Goal: Information Seeking & Learning: Learn about a topic

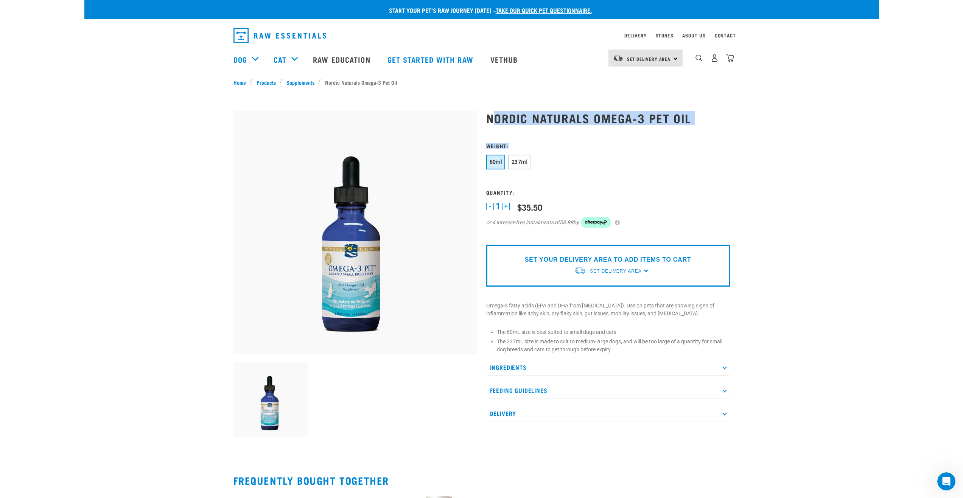
drag, startPoint x: 497, startPoint y: 120, endPoint x: 583, endPoint y: 126, distance: 85.8
click at [583, 126] on div "Nordic Naturals Omega-3 Pet Oil" at bounding box center [608, 272] width 253 height 343
click at [754, 152] on div "Start your pet’s raw journey [DATE] – take our quick pet questionnaire. Deliver…" at bounding box center [481, 305] width 795 height 611
drag, startPoint x: 534, startPoint y: 333, endPoint x: 637, endPoint y: 331, distance: 103.7
click at [637, 331] on li "The 60mL size is best suited to small dogs and cats" at bounding box center [613, 333] width 233 height 8
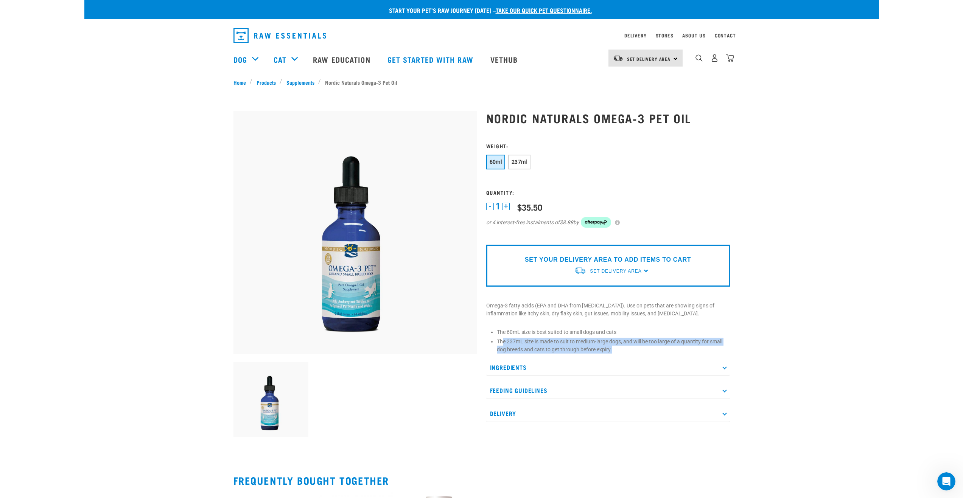
drag, startPoint x: 502, startPoint y: 344, endPoint x: 704, endPoint y: 347, distance: 202.5
click at [704, 347] on li "The 237mL size is made to suit to medium-large dogs, and will be too large of a…" at bounding box center [613, 346] width 233 height 16
drag, startPoint x: 613, startPoint y: 369, endPoint x: 619, endPoint y: 352, distance: 17.7
click at [611, 360] on p "Ingredients" at bounding box center [608, 367] width 244 height 17
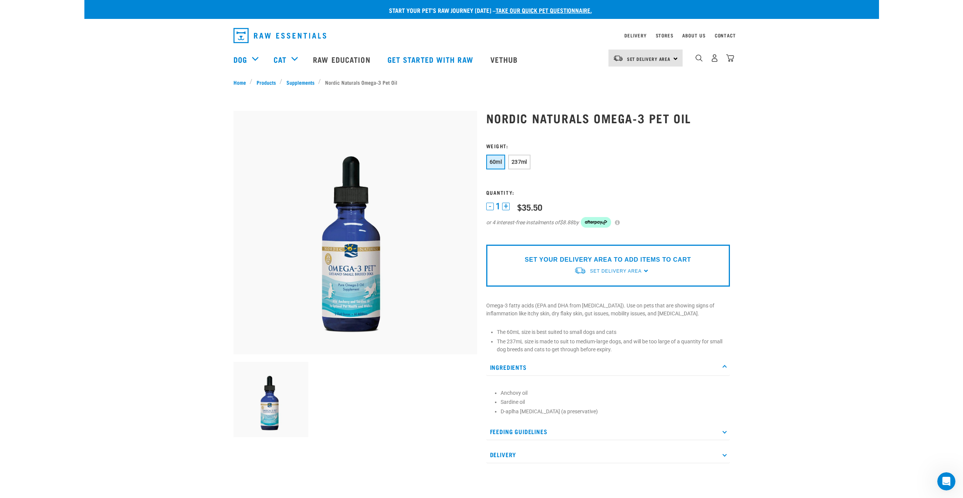
click at [545, 371] on p "Ingredients" at bounding box center [608, 367] width 244 height 17
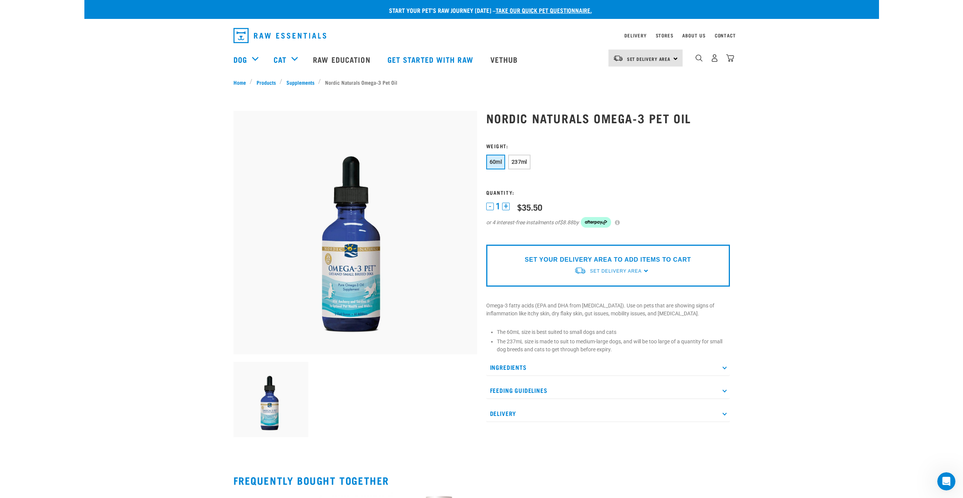
click at [541, 389] on p "Feeding Guidelines" at bounding box center [608, 390] width 244 height 17
click at [541, 391] on p "Feeding Guidelines" at bounding box center [608, 390] width 244 height 17
click at [543, 415] on p "Delivery" at bounding box center [608, 413] width 244 height 17
drag, startPoint x: 543, startPoint y: 415, endPoint x: 547, endPoint y: 413, distance: 4.4
click at [543, 415] on p "Delivery" at bounding box center [608, 413] width 244 height 17
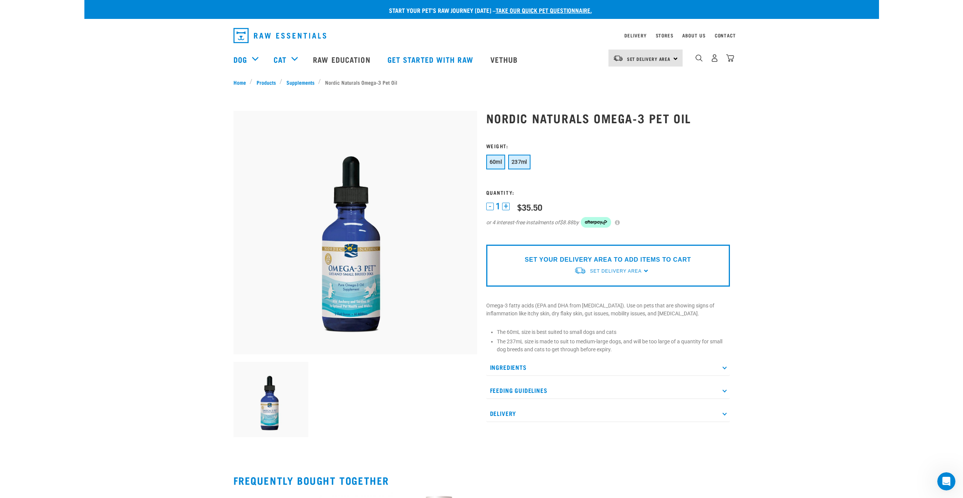
click at [522, 164] on span "237ml" at bounding box center [520, 162] width 16 height 6
click at [496, 164] on span "60ml" at bounding box center [496, 162] width 12 height 6
click at [520, 163] on span "237ml" at bounding box center [520, 162] width 16 height 6
click at [500, 163] on span "60ml" at bounding box center [496, 162] width 12 height 6
click at [514, 161] on span "237ml" at bounding box center [520, 162] width 16 height 6
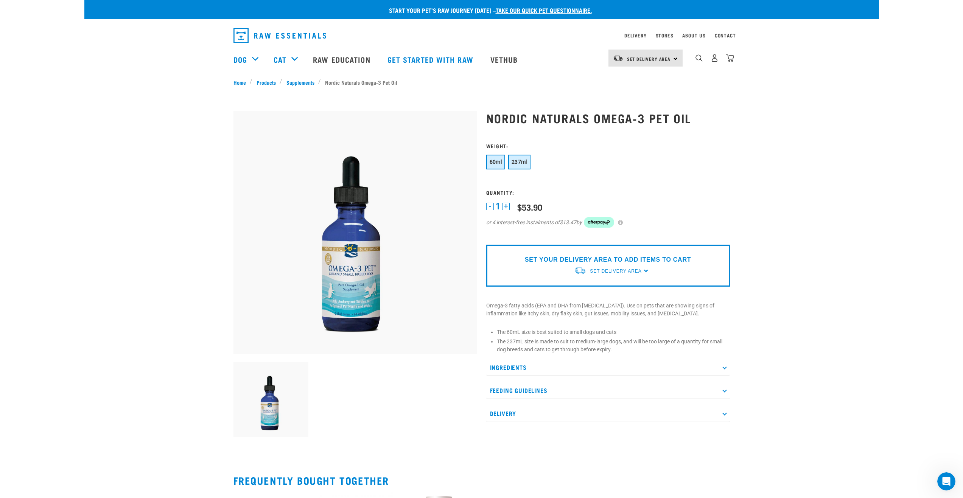
click at [496, 168] on button "60ml" at bounding box center [495, 162] width 19 height 15
drag, startPoint x: 512, startPoint y: 331, endPoint x: 564, endPoint y: 341, distance: 53.5
click at [615, 334] on li "The 60mL size is best suited to small dogs and cats" at bounding box center [613, 333] width 233 height 8
click at [507, 342] on li "The 237mL size is made to suit to medium-large dogs, and will be too large of a…" at bounding box center [613, 346] width 233 height 16
click at [521, 165] on span "237ml" at bounding box center [520, 162] width 16 height 6
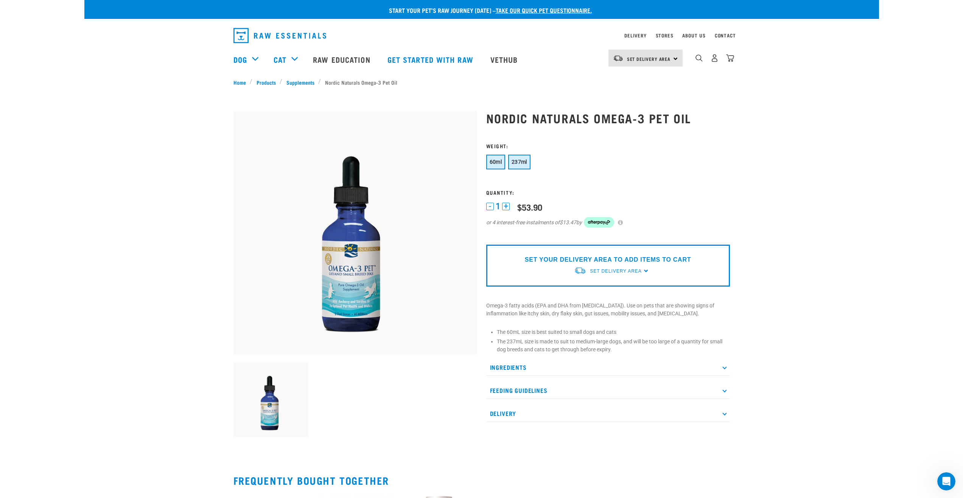
click at [502, 158] on button "60ml" at bounding box center [495, 162] width 19 height 15
click at [517, 161] on span "237ml" at bounding box center [520, 162] width 16 height 6
click at [500, 164] on span "60ml" at bounding box center [496, 162] width 12 height 6
click at [519, 159] on span "237ml" at bounding box center [520, 162] width 16 height 6
click at [495, 158] on button "60ml" at bounding box center [495, 162] width 19 height 15
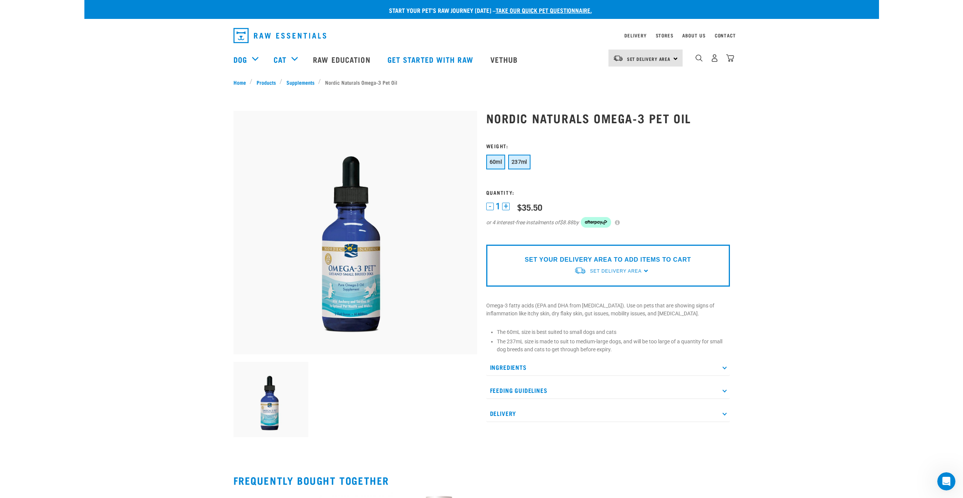
click at [526, 157] on button "237ml" at bounding box center [519, 162] width 22 height 15
